Goal: Task Accomplishment & Management: Manage account settings

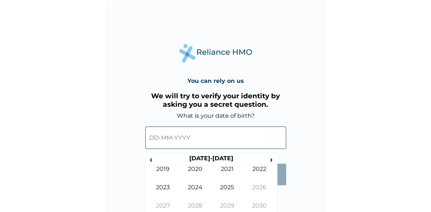
click at [188, 140] on input "text" at bounding box center [215, 138] width 141 height 22
click at [279, 200] on div "You can rely on us We will try to verify your identity by asking you a secret q…" at bounding box center [216, 110] width 220 height 220
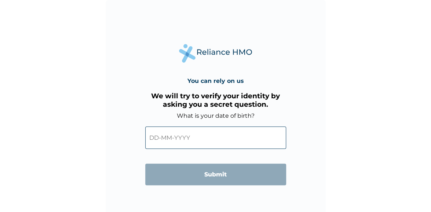
click at [257, 133] on input "text" at bounding box center [215, 138] width 141 height 22
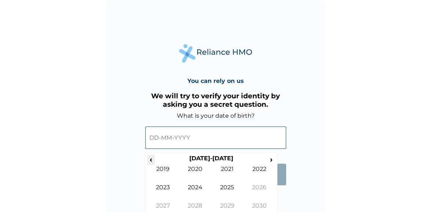
click at [149, 159] on span "‹" at bounding box center [151, 159] width 8 height 9
click at [262, 170] on td "1982" at bounding box center [259, 174] width 32 height 18
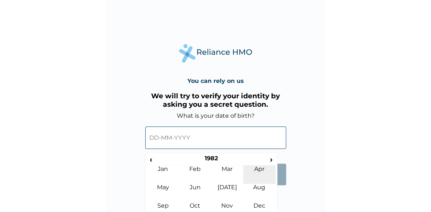
click at [257, 168] on td "Apr" at bounding box center [259, 174] width 32 height 18
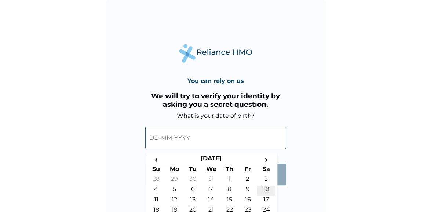
click at [266, 190] on td "10" at bounding box center [266, 191] width 18 height 10
type input "[DATE]"
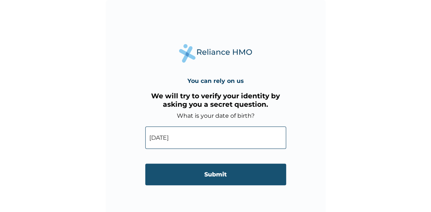
click at [217, 173] on input "Submit" at bounding box center [215, 175] width 141 height 22
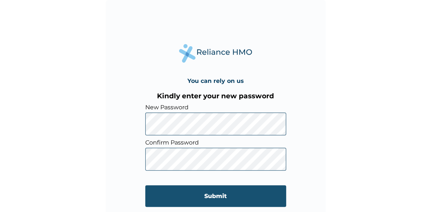
click at [209, 196] on input "Submit" at bounding box center [215, 196] width 141 height 22
